Goal: Task Accomplishment & Management: Manage account settings

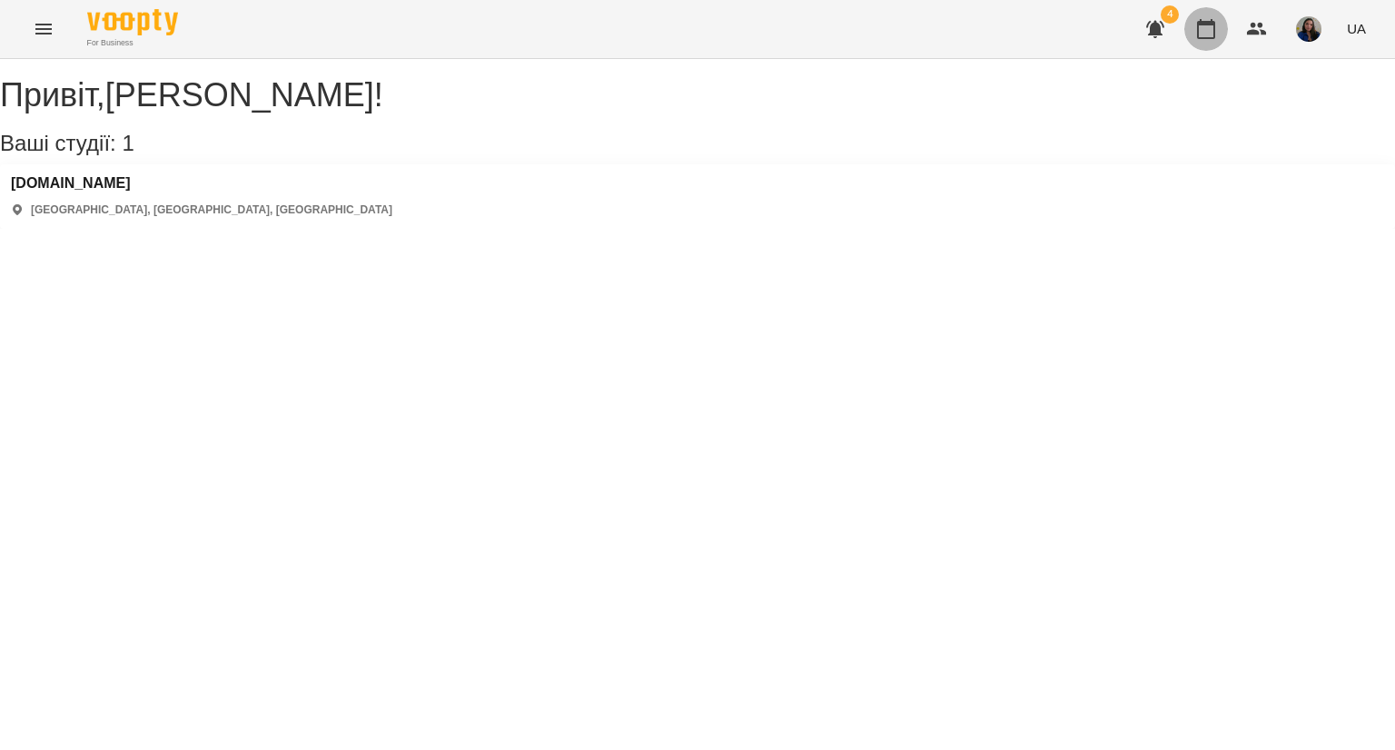
click at [1214, 32] on icon "button" at bounding box center [1206, 29] width 22 height 22
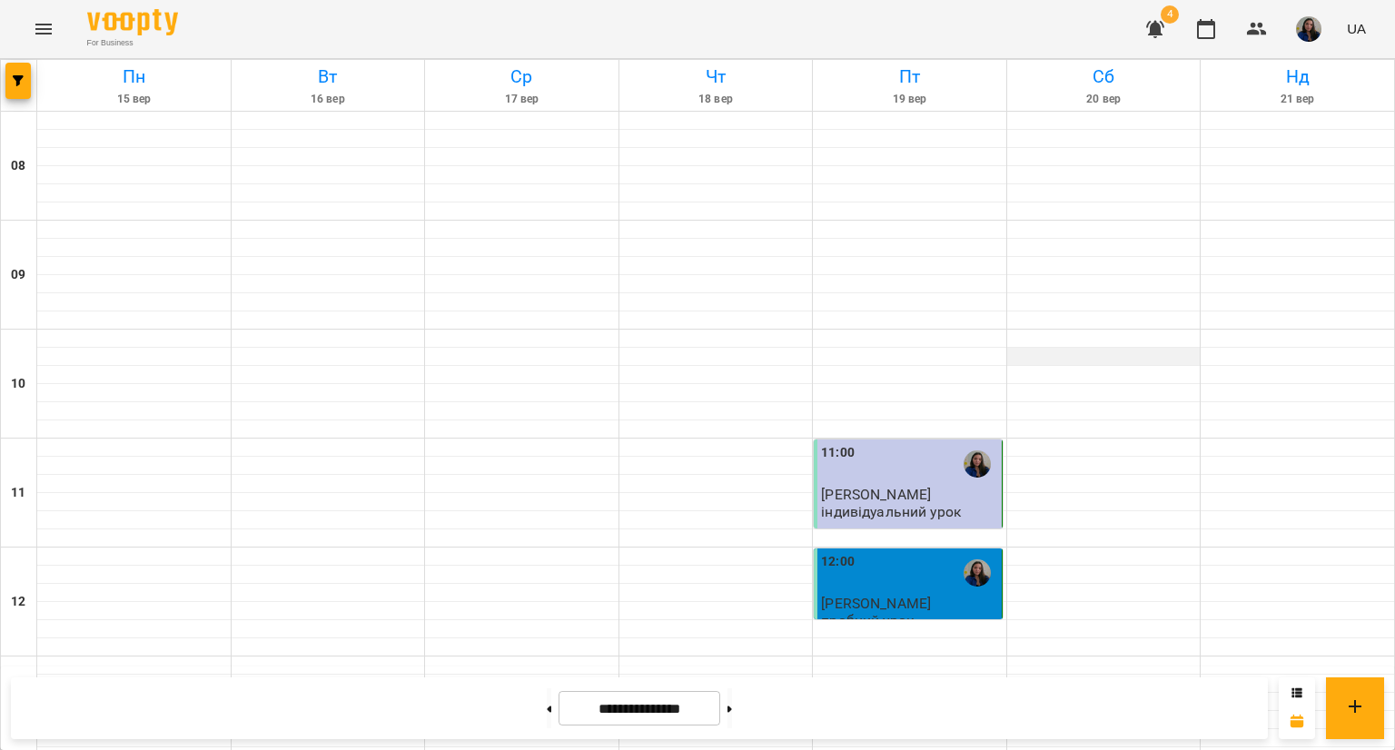
scroll to position [480, 0]
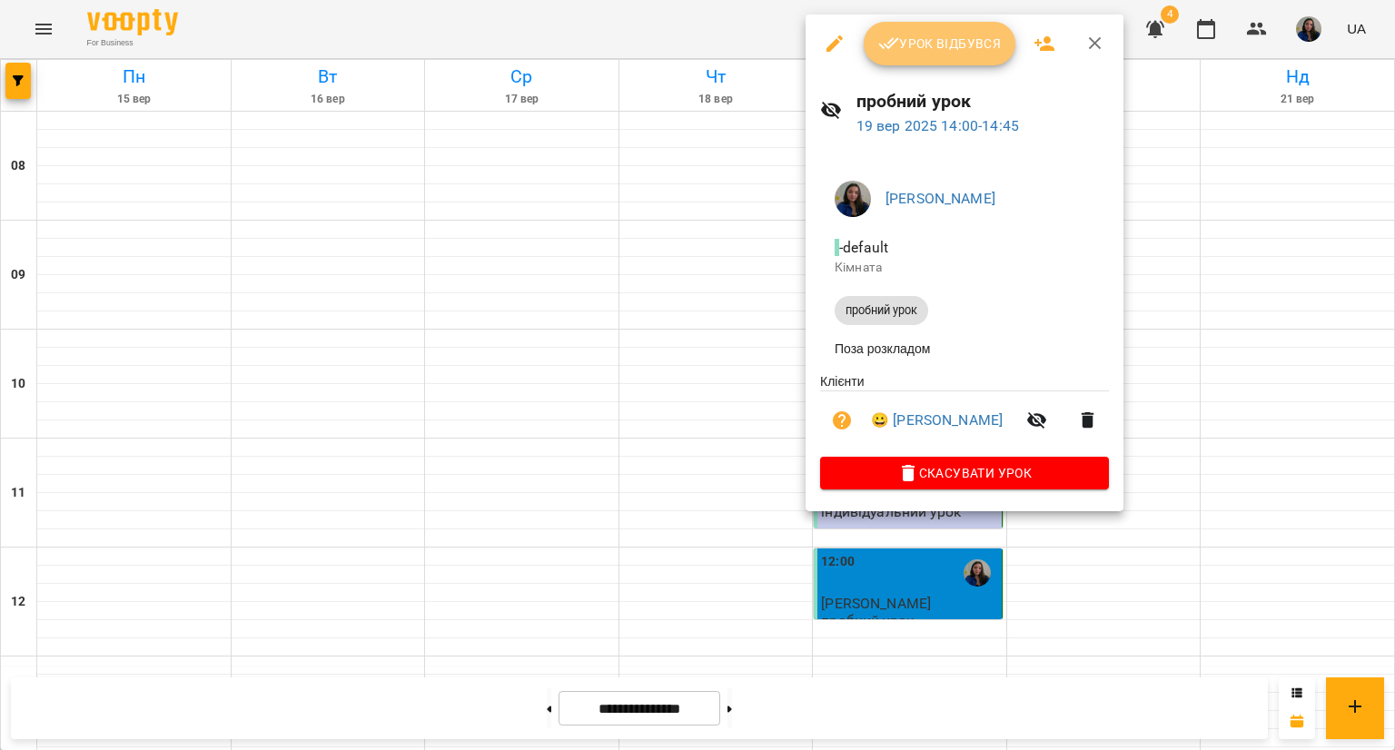
click at [898, 45] on span "Урок відбувся" at bounding box center [940, 44] width 124 height 22
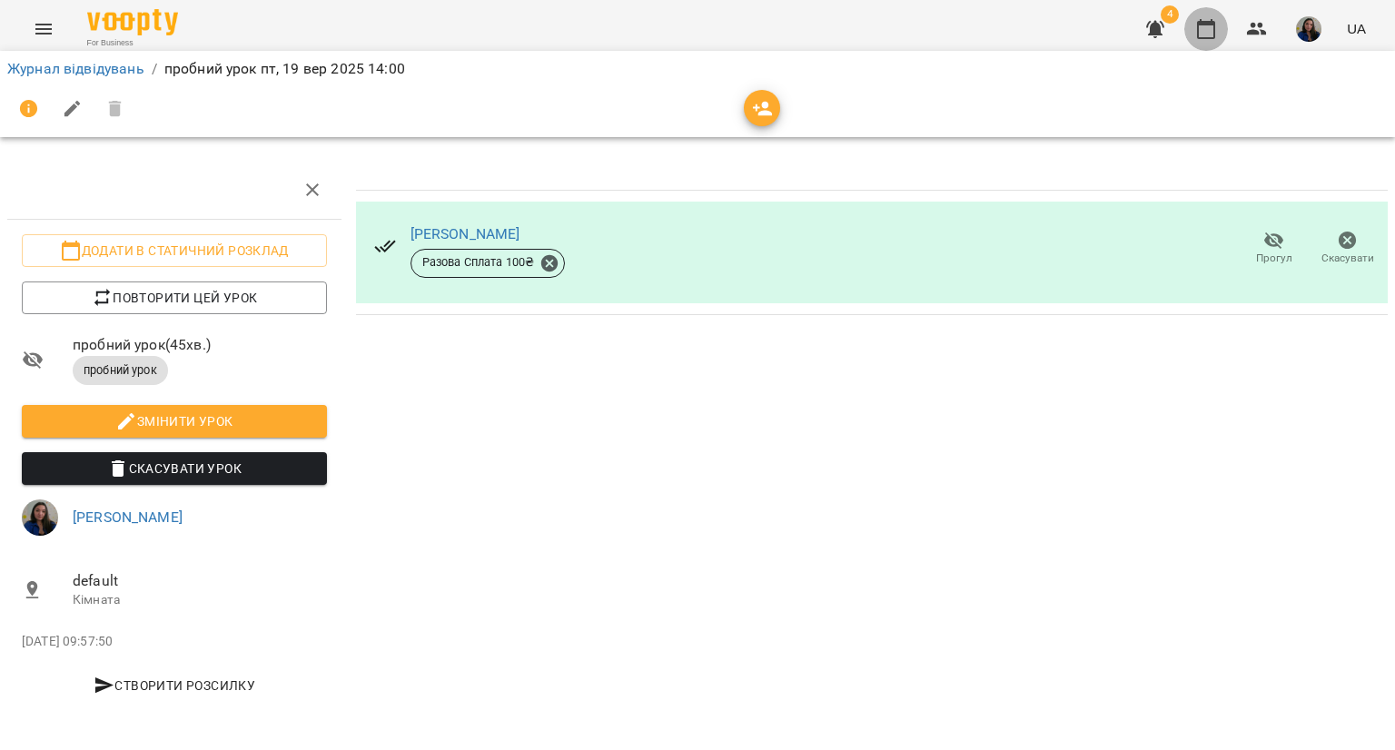
click at [1206, 30] on icon "button" at bounding box center [1206, 29] width 22 height 22
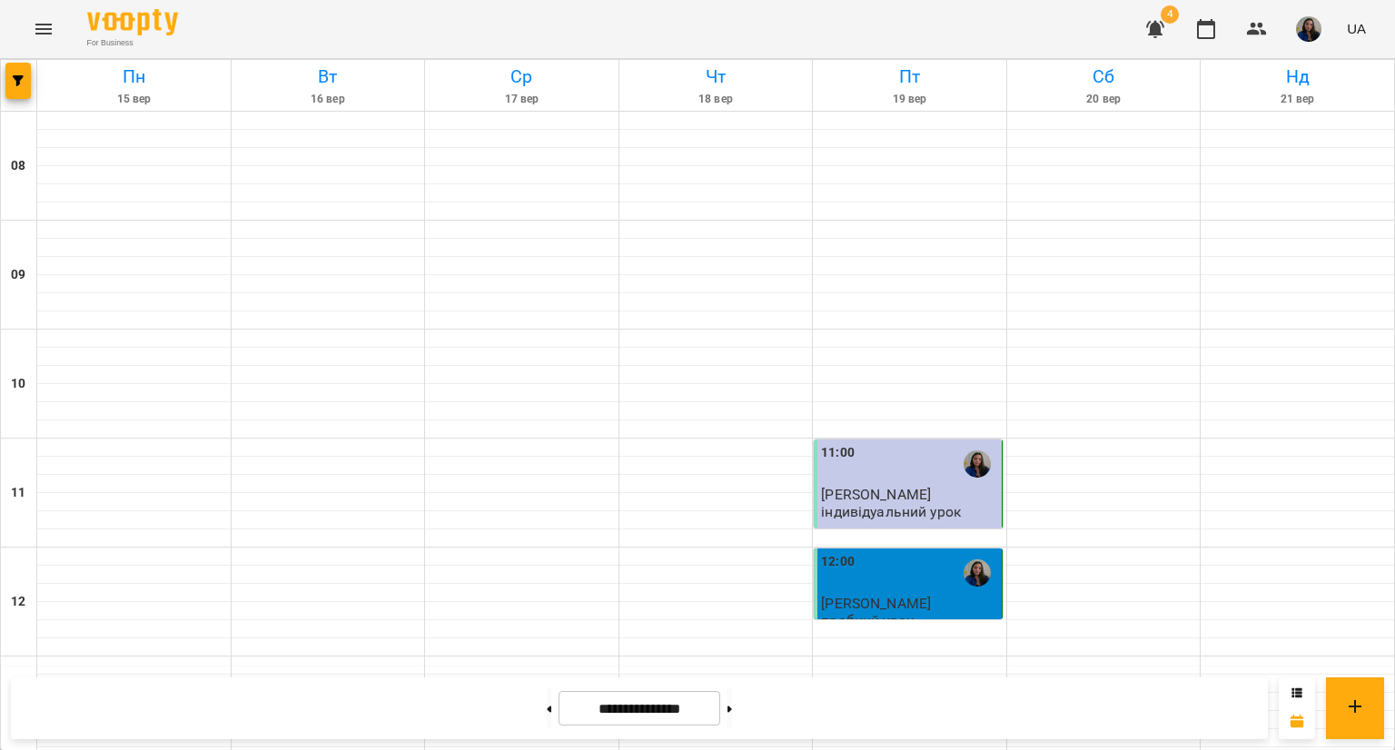
scroll to position [510, 0]
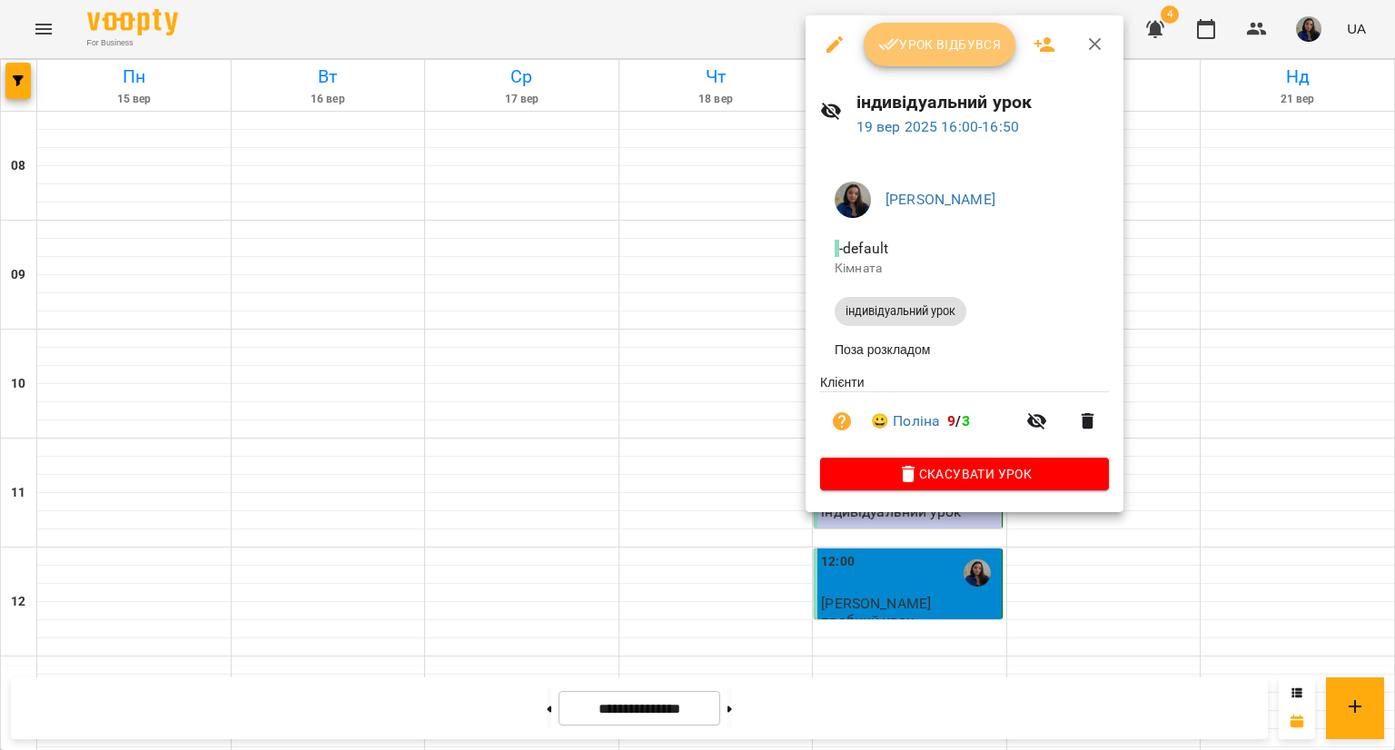
click at [934, 48] on span "Урок відбувся" at bounding box center [940, 45] width 124 height 22
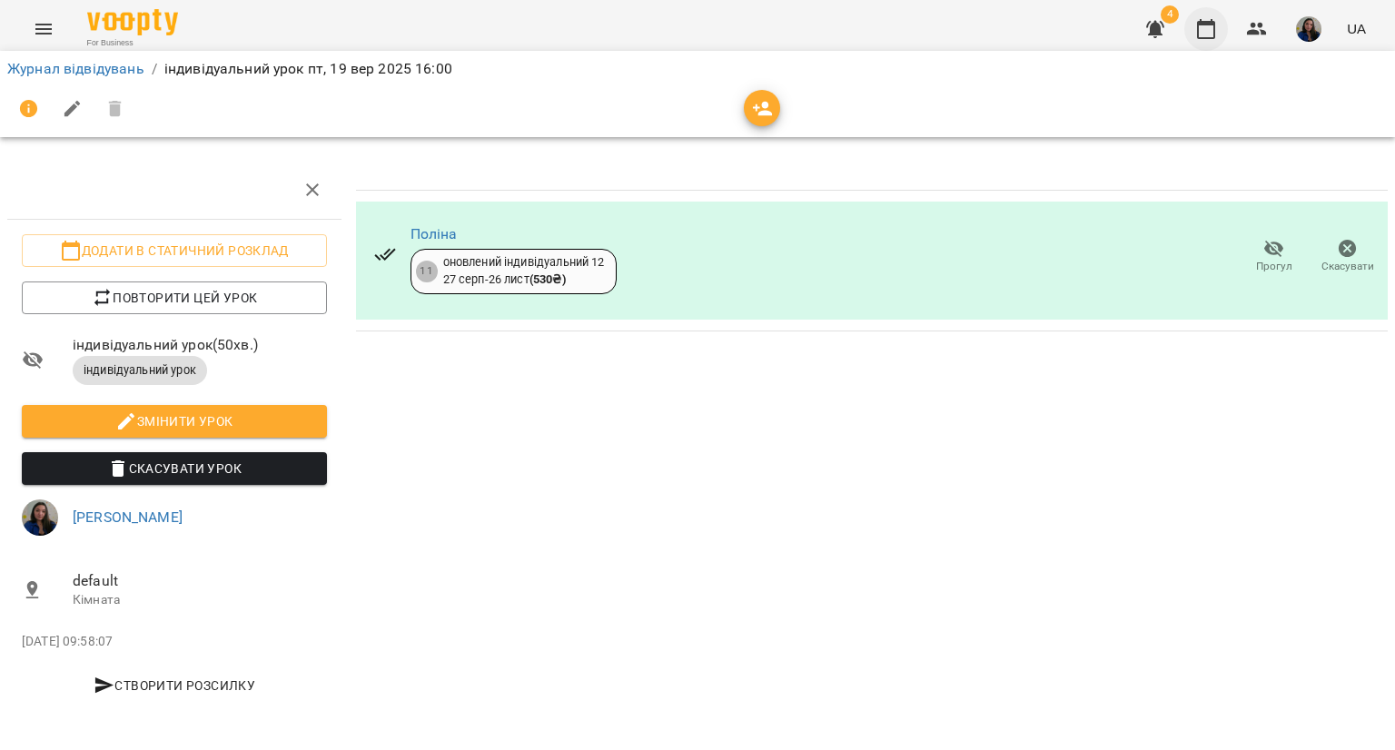
click at [1205, 34] on icon "button" at bounding box center [1206, 29] width 22 height 22
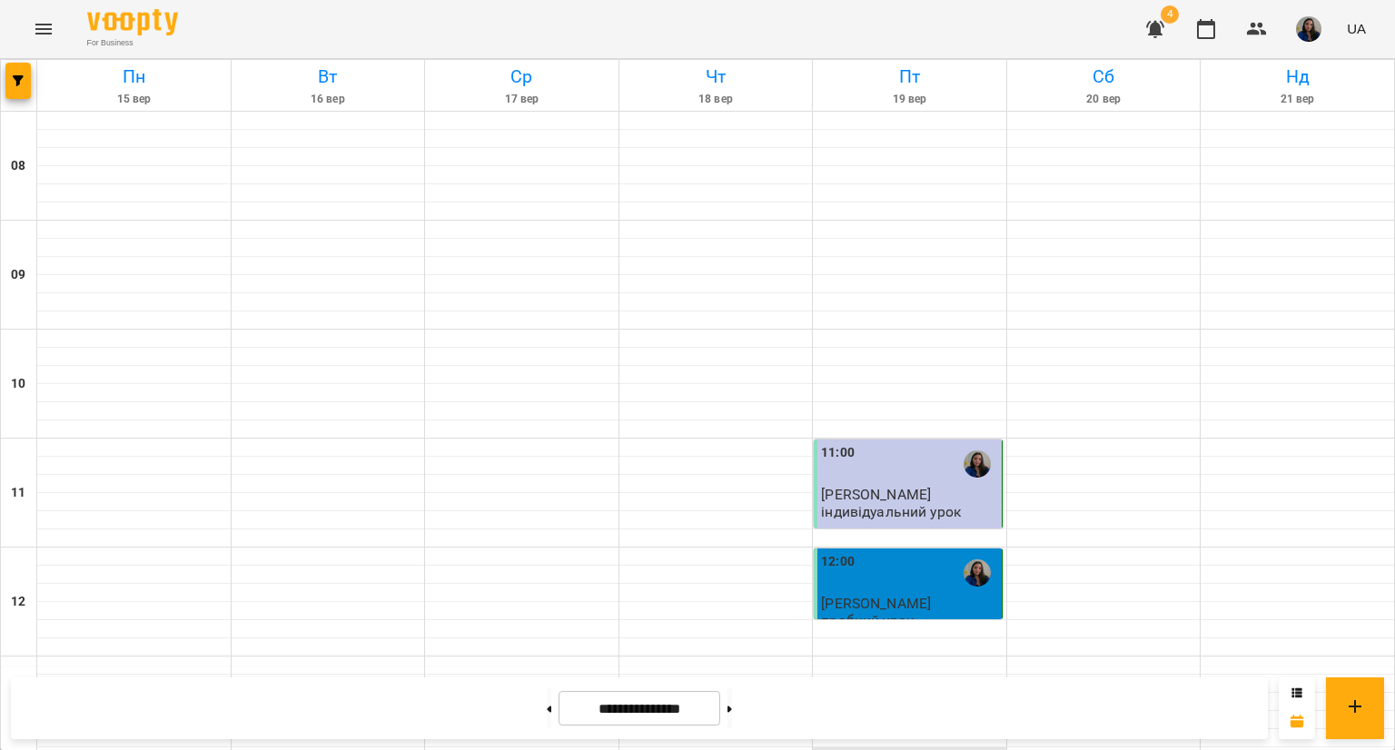
scroll to position [867, 0]
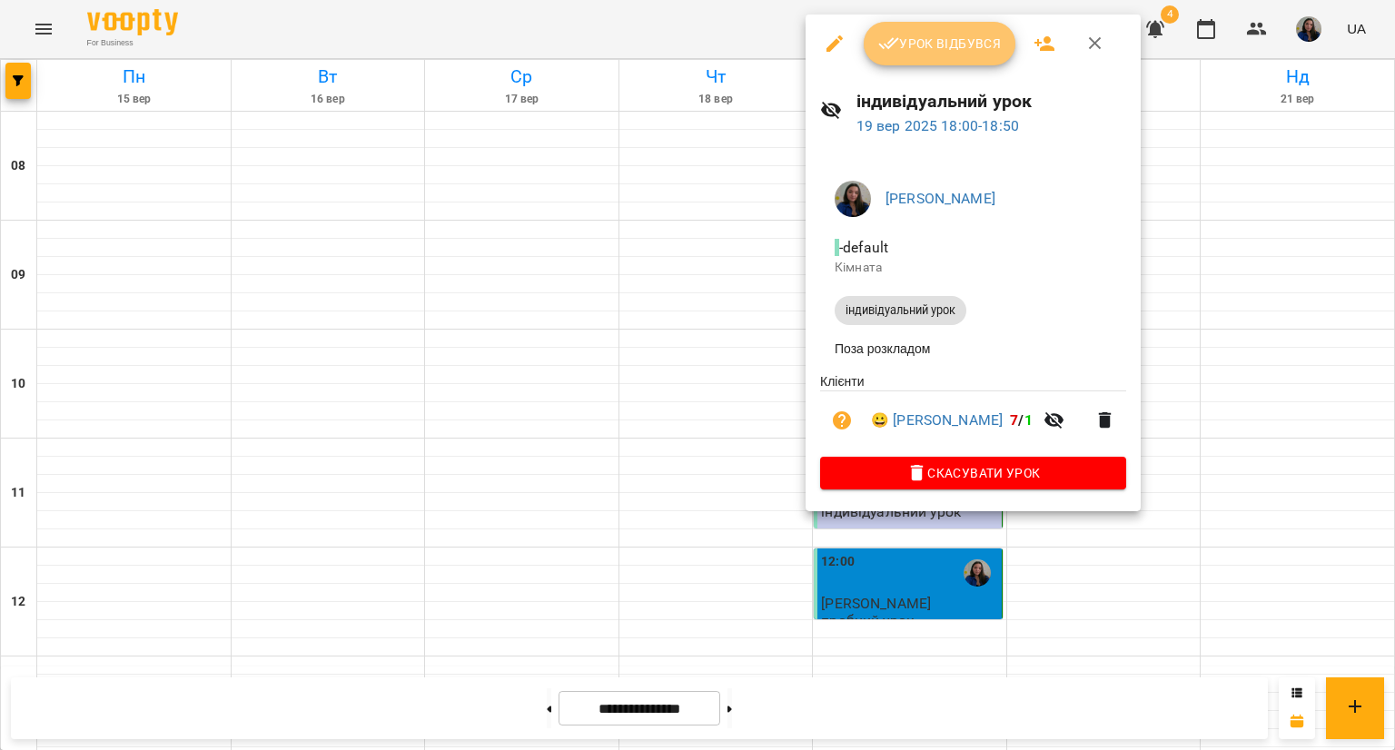
click at [945, 41] on span "Урок відбувся" at bounding box center [940, 44] width 124 height 22
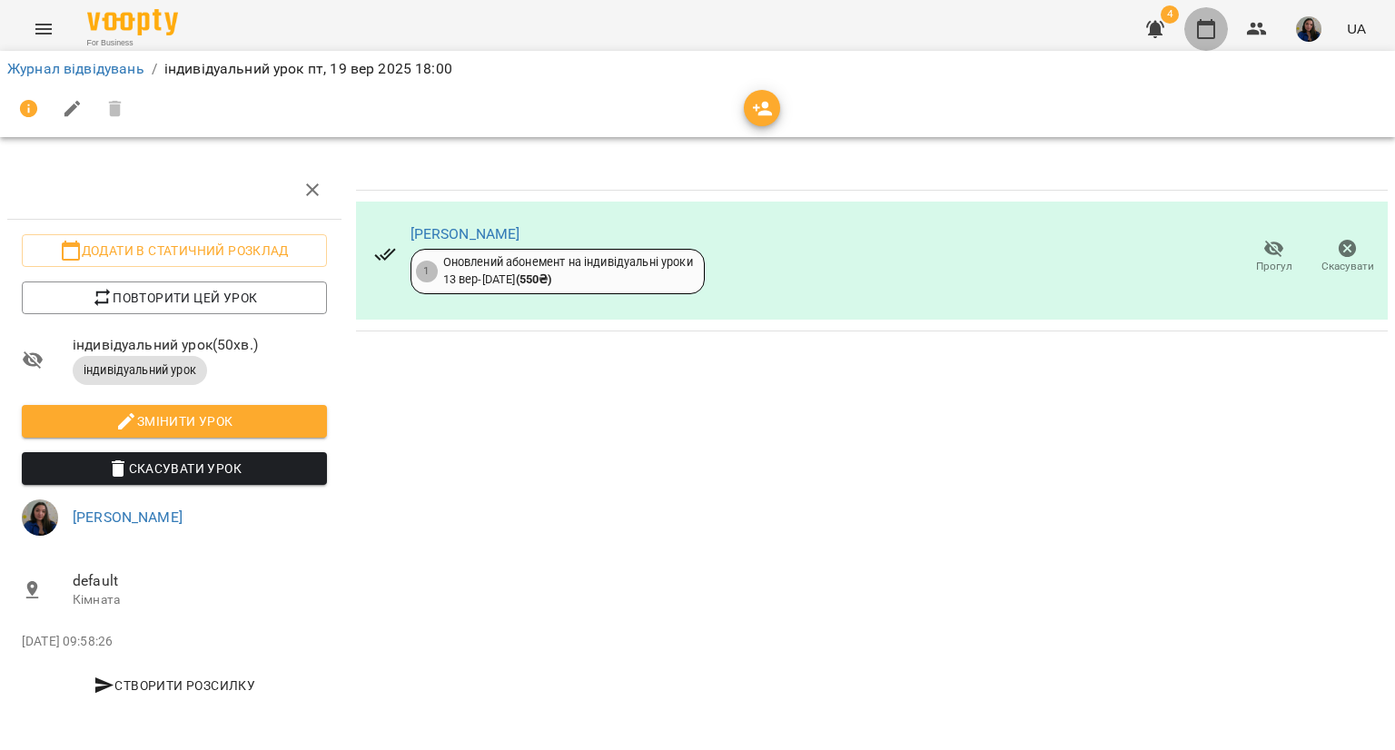
click at [1198, 39] on icon "button" at bounding box center [1206, 29] width 22 height 22
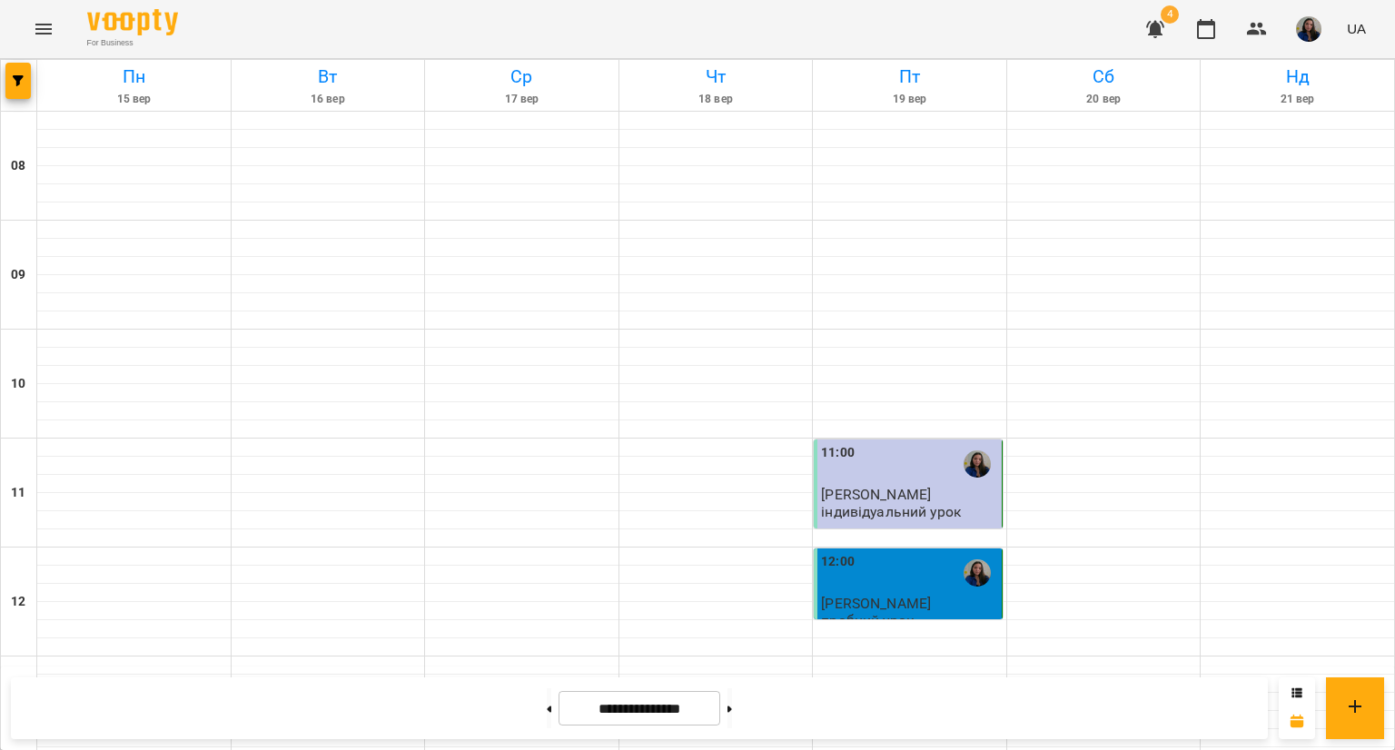
scroll to position [892, 0]
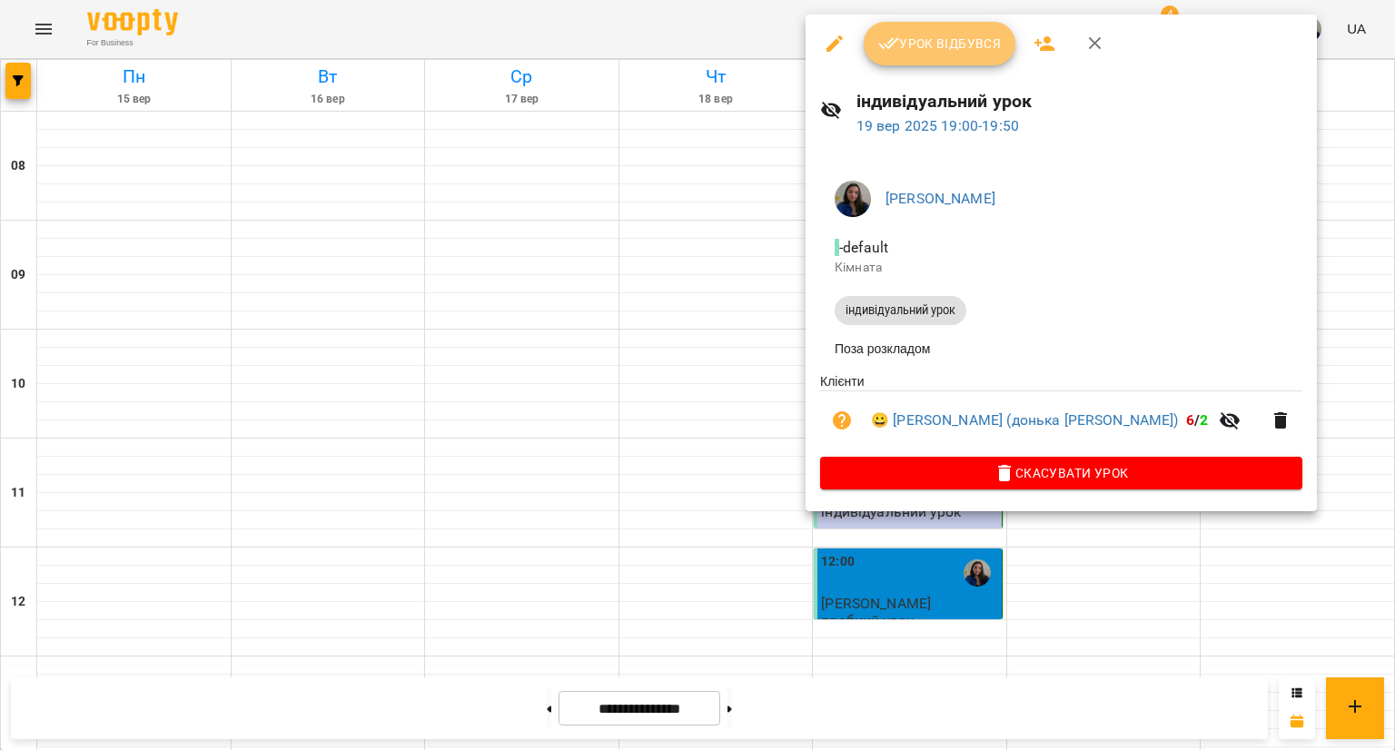
click at [926, 62] on button "Урок відбувся" at bounding box center [940, 44] width 153 height 44
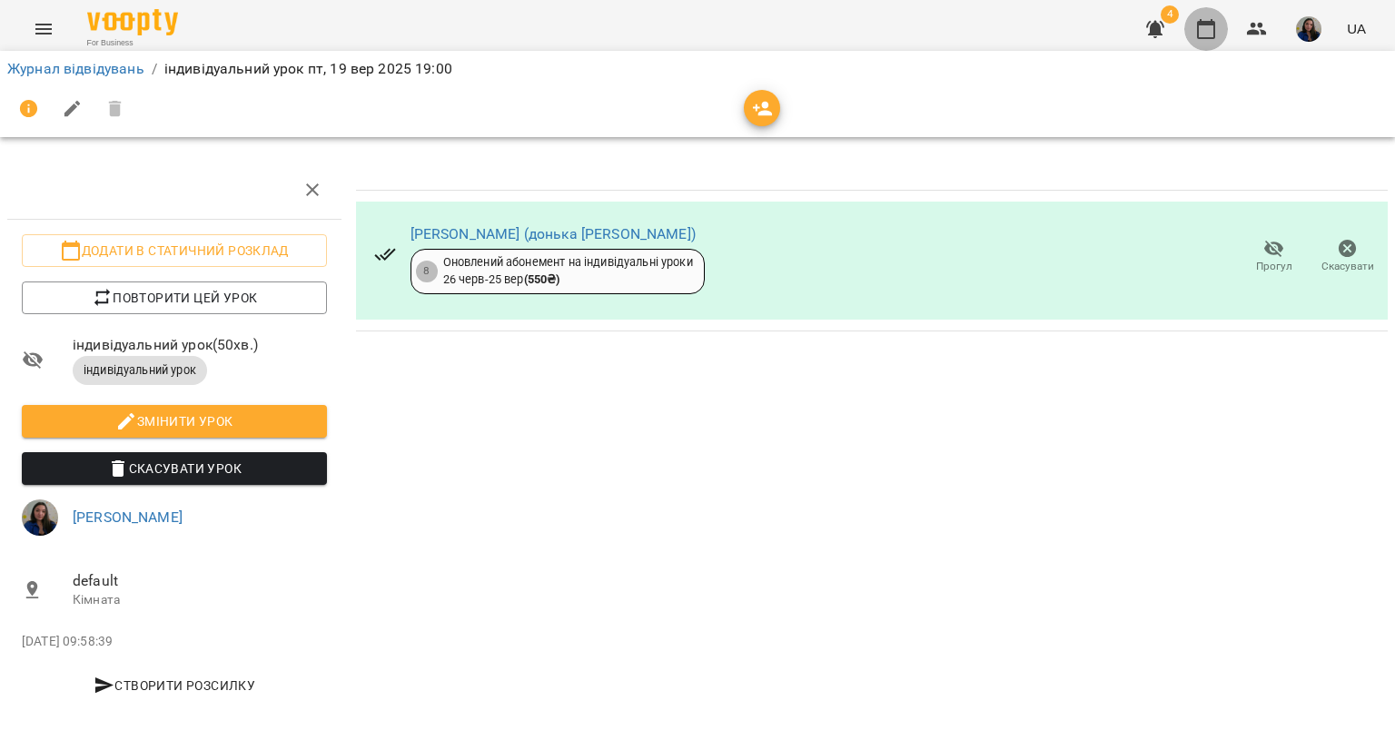
click at [1206, 34] on icon "button" at bounding box center [1206, 29] width 22 height 22
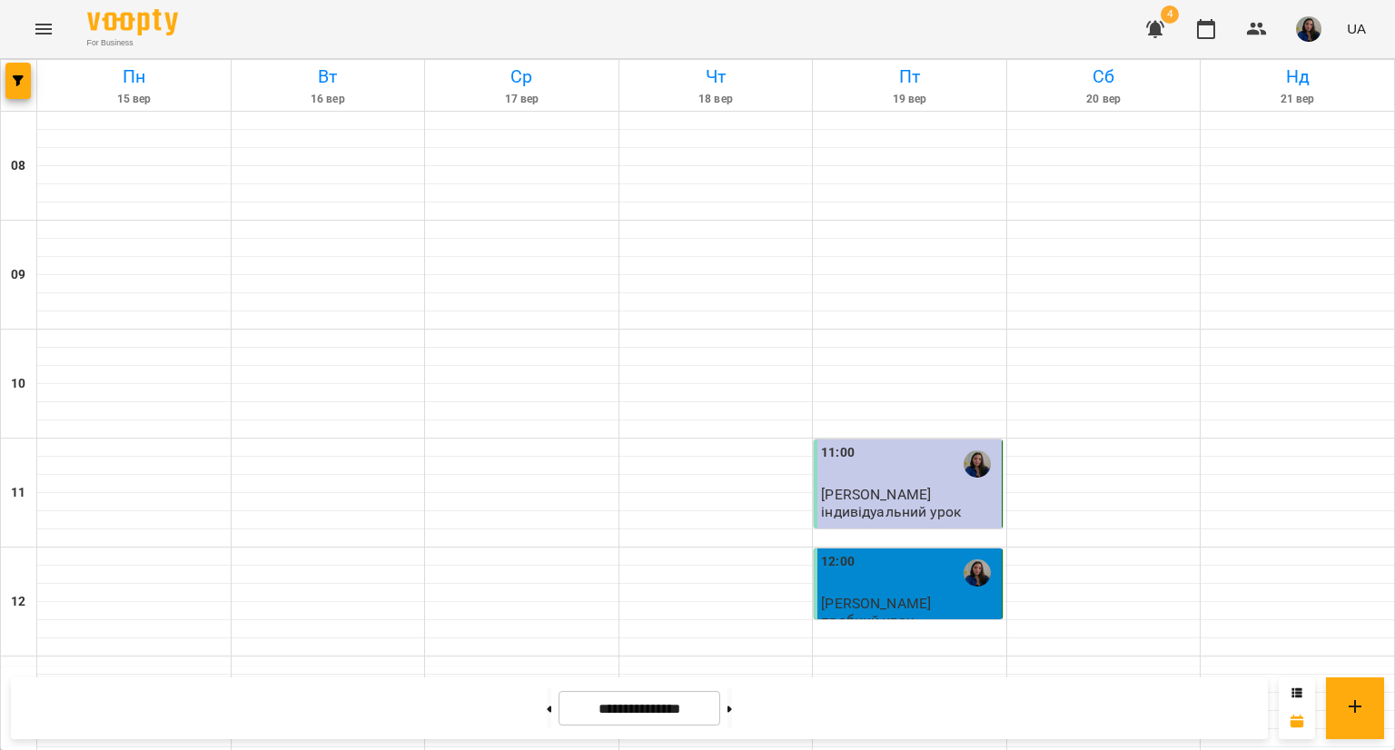
scroll to position [516, 0]
